Goal: Task Accomplishment & Management: Use online tool/utility

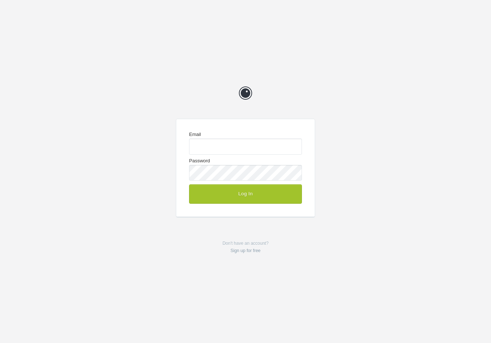
type input "[EMAIL_ADDRESS][DOMAIN_NAME]"
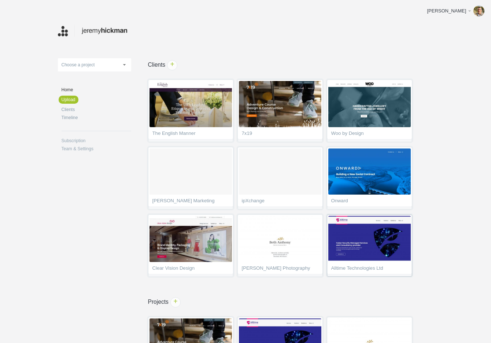
click at [380, 257] on img at bounding box center [369, 239] width 82 height 46
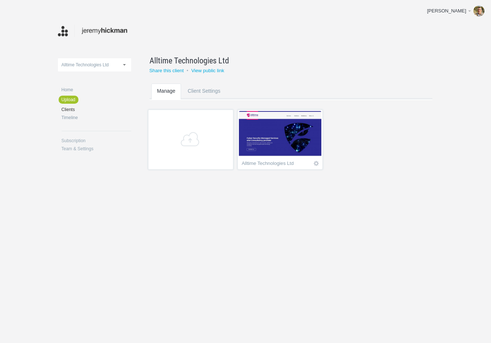
click at [272, 125] on img at bounding box center [280, 134] width 82 height 46
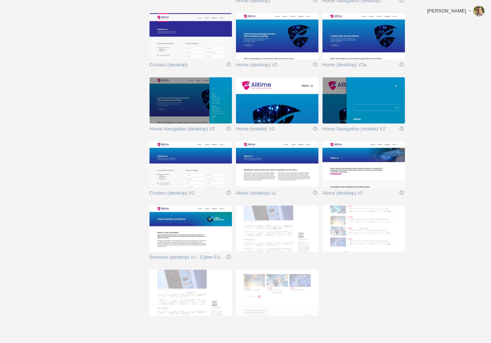
scroll to position [187, 0]
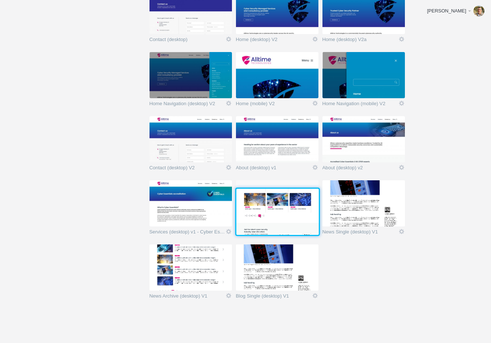
drag, startPoint x: 245, startPoint y: 263, endPoint x: 244, endPoint y: 207, distance: 56.8
click at [244, 207] on img at bounding box center [277, 212] width 82 height 46
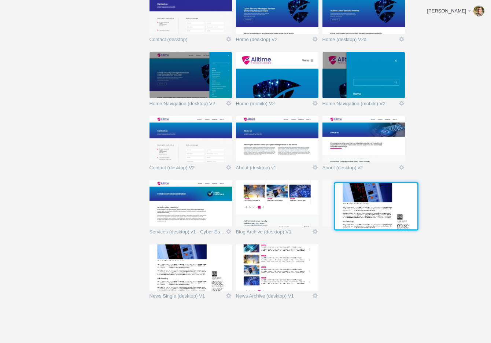
drag, startPoint x: 260, startPoint y: 277, endPoint x: 358, endPoint y: 214, distance: 116.1
click at [358, 214] on img at bounding box center [376, 206] width 82 height 46
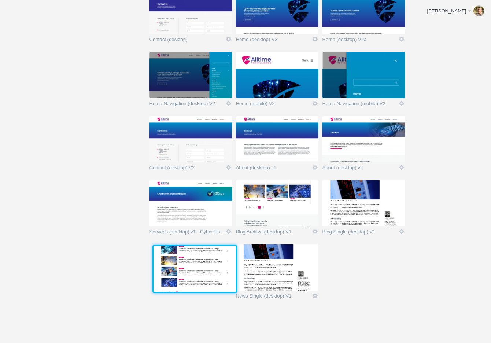
drag, startPoint x: 294, startPoint y: 267, endPoint x: 210, endPoint y: 267, distance: 83.5
click at [210, 267] on img at bounding box center [194, 269] width 82 height 46
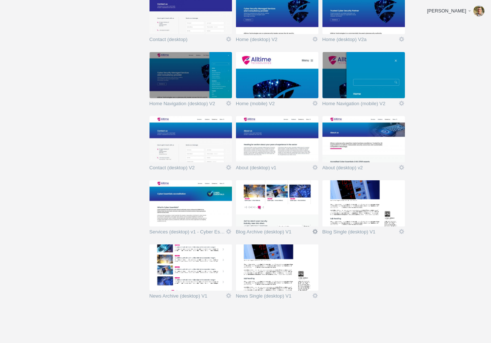
click at [316, 231] on link "Edit" at bounding box center [315, 231] width 7 height 7
click at [298, 198] on link "Edit / Replace" at bounding box center [300, 201] width 44 height 8
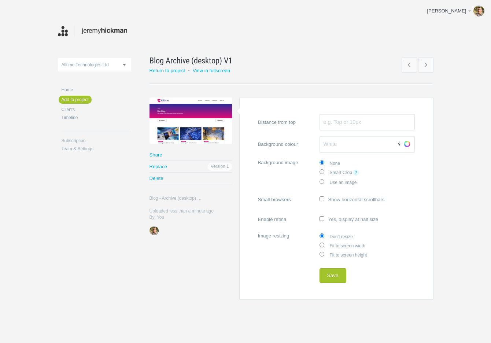
click at [339, 245] on label "Fit to screen width" at bounding box center [366, 245] width 95 height 9
click at [324, 245] on input "Fit to screen width" at bounding box center [321, 244] width 5 height 5
radio input "true"
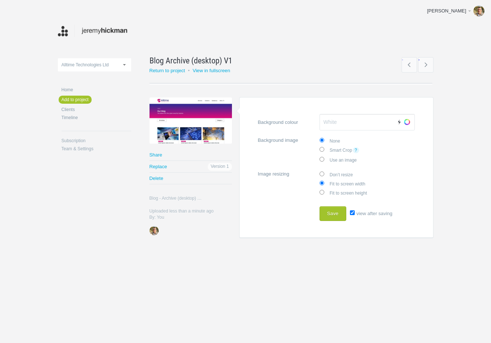
click at [353, 211] on input "view after saving" at bounding box center [352, 212] width 5 height 5
checkbox input "false"
click at [336, 212] on button "Save" at bounding box center [332, 213] width 27 height 15
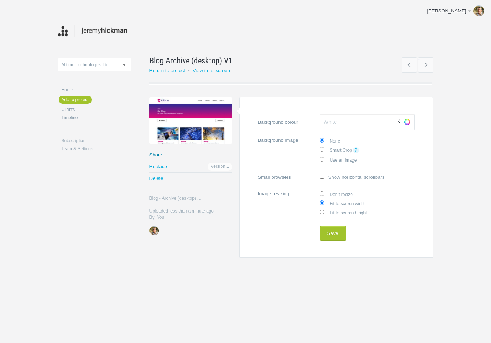
click at [159, 155] on link "Share" at bounding box center [190, 154] width 82 height 11
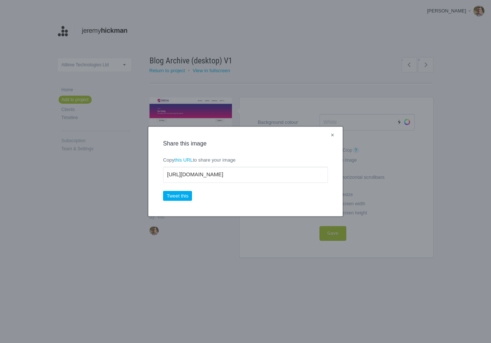
click at [332, 134] on link "×" at bounding box center [332, 136] width 9 height 10
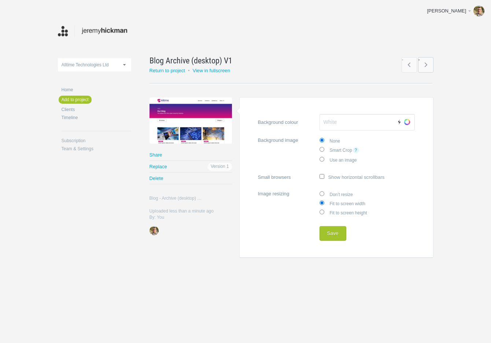
click at [427, 65] on link "→" at bounding box center [425, 64] width 15 height 15
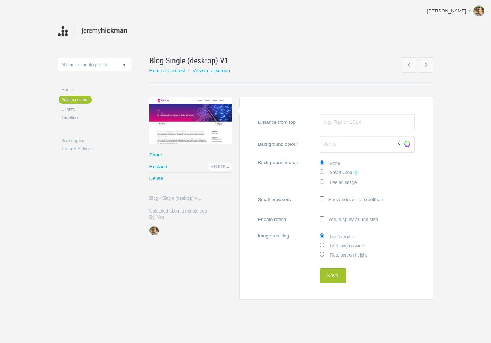
click at [352, 245] on label "Fit to screen width" at bounding box center [366, 245] width 95 height 9
click at [324, 245] on input "Fit to screen width" at bounding box center [321, 244] width 5 height 5
radio input "true"
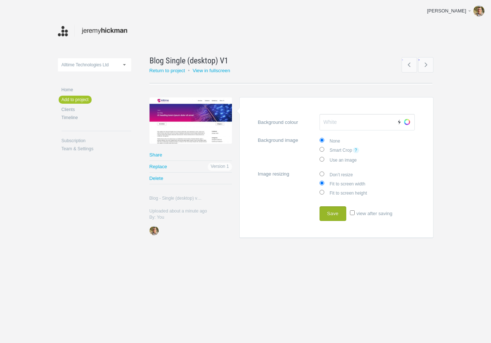
click at [333, 214] on button "Save" at bounding box center [332, 213] width 27 height 15
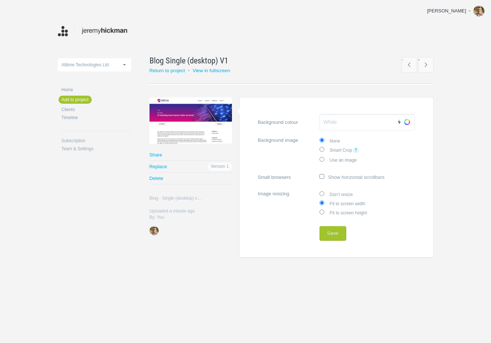
click at [158, 153] on link "Share" at bounding box center [190, 154] width 82 height 11
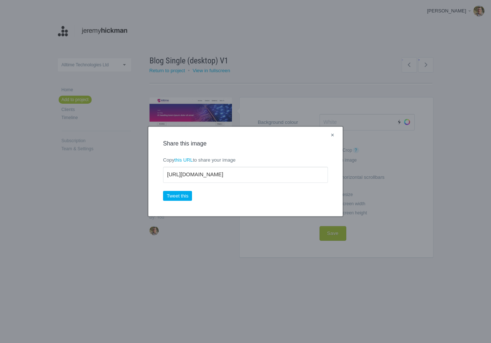
click at [333, 134] on link "×" at bounding box center [332, 136] width 9 height 10
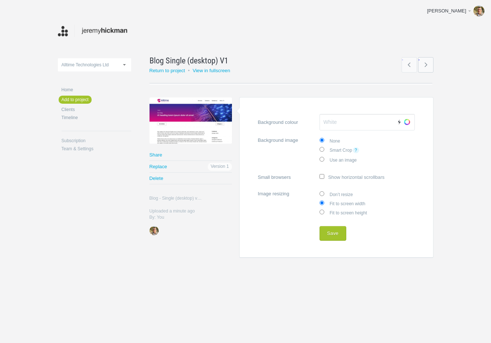
click at [424, 63] on link "→" at bounding box center [425, 64] width 15 height 15
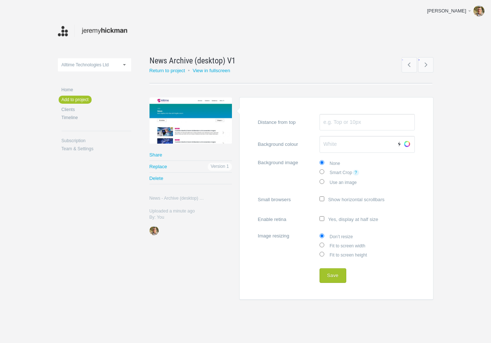
click at [339, 245] on label "Fit to screen width" at bounding box center [366, 245] width 95 height 9
click at [324, 245] on input "Fit to screen width" at bounding box center [321, 244] width 5 height 5
radio input "true"
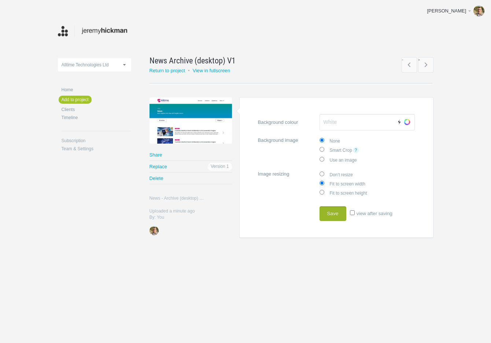
click at [334, 214] on button "Save" at bounding box center [332, 213] width 27 height 15
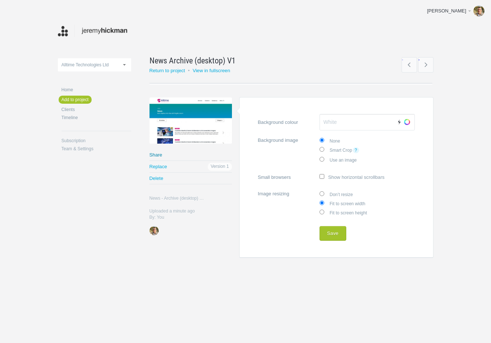
click at [158, 154] on link "Share" at bounding box center [190, 154] width 82 height 11
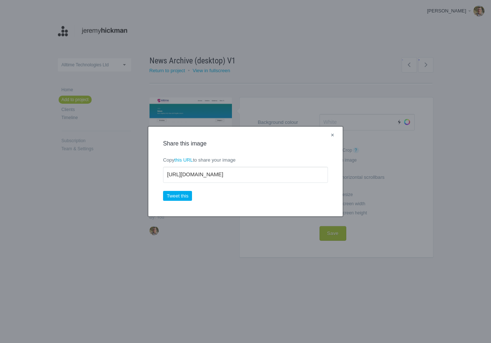
click at [333, 136] on link "×" at bounding box center [332, 136] width 9 height 10
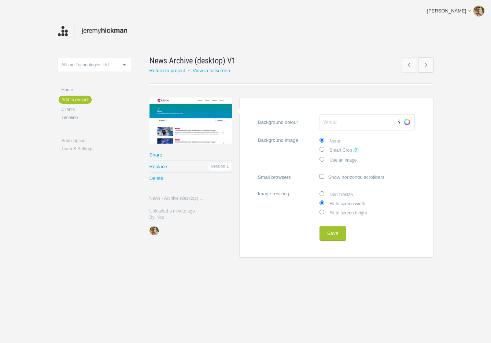
click at [423, 68] on link "→" at bounding box center [425, 64] width 15 height 15
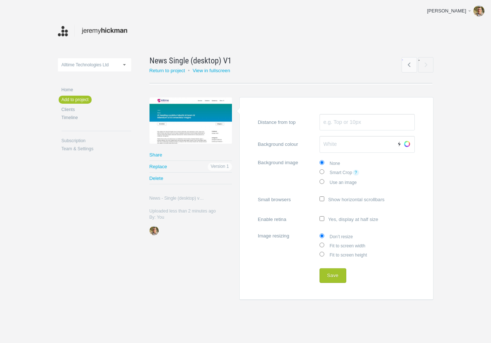
click at [335, 244] on label "Fit to screen width" at bounding box center [366, 245] width 95 height 9
click at [324, 244] on input "Fit to screen width" at bounding box center [321, 244] width 5 height 5
radio input "true"
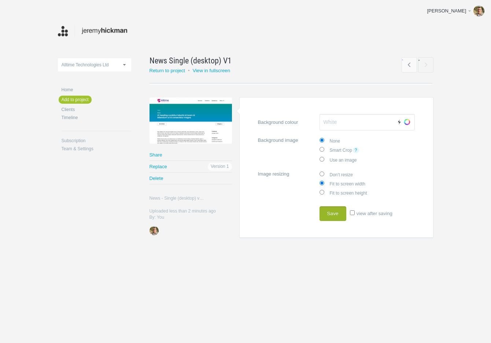
click at [334, 211] on button "Save" at bounding box center [332, 213] width 27 height 15
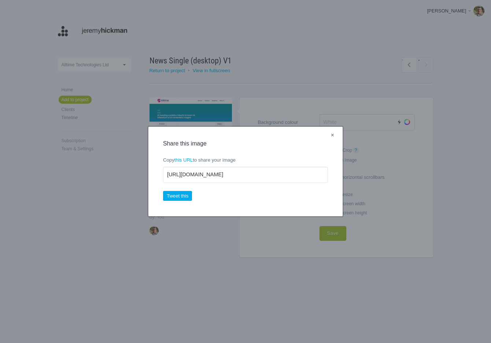
click at [331, 136] on link "×" at bounding box center [332, 136] width 9 height 10
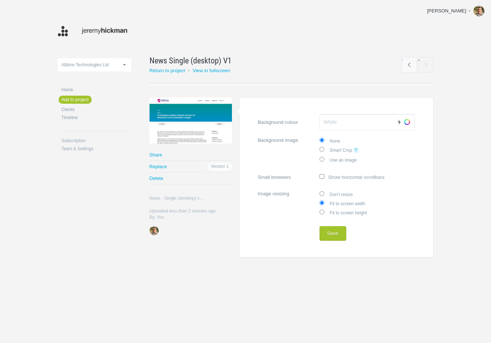
click at [211, 125] on div at bounding box center [190, 120] width 82 height 46
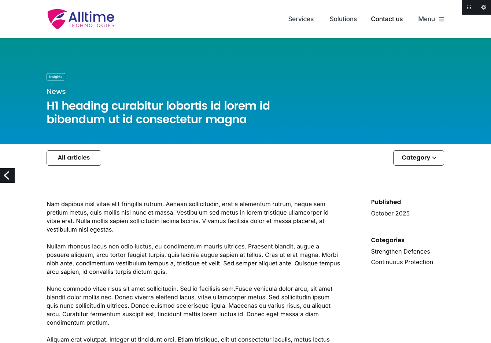
click at [7, 175] on link "Previous" at bounding box center [7, 175] width 15 height 15
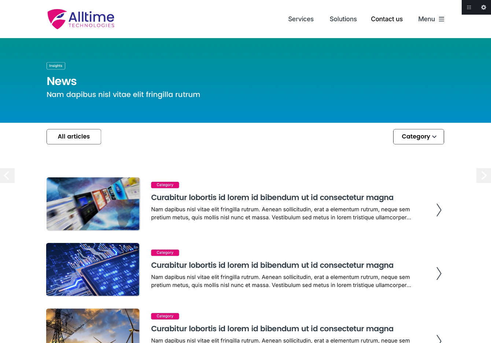
click at [7, 175] on link "Previous" at bounding box center [7, 175] width 15 height 15
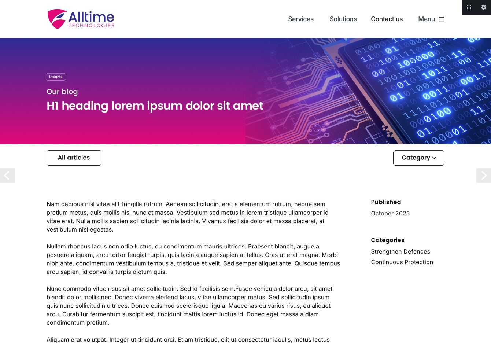
click at [7, 175] on link "Previous" at bounding box center [7, 175] width 15 height 15
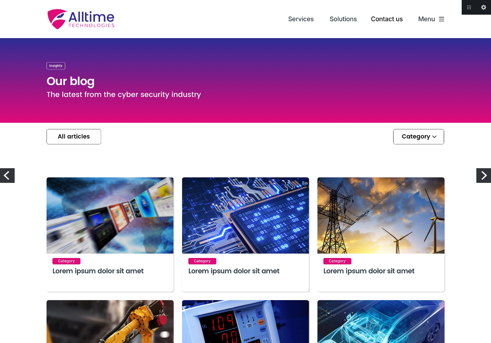
click at [7, 175] on link "Previous" at bounding box center [7, 175] width 15 height 15
